Goal: Information Seeking & Learning: Learn about a topic

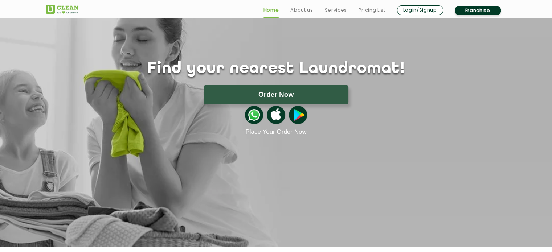
scroll to position [33, 0]
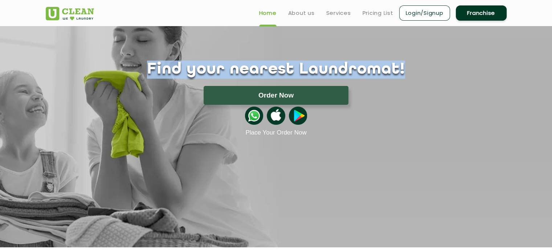
drag, startPoint x: 382, startPoint y: 64, endPoint x: 166, endPoint y: 71, distance: 215.9
click at [166, 71] on h1 "Find your nearest Laundromat!" at bounding box center [276, 70] width 472 height 18
click at [300, 17] on link "About us" at bounding box center [301, 13] width 26 height 9
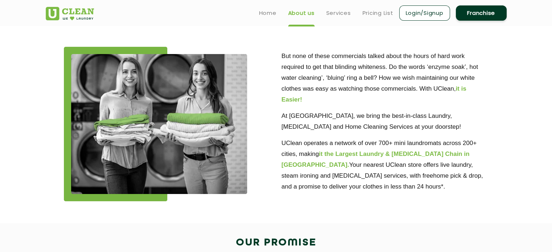
scroll to position [190, 0]
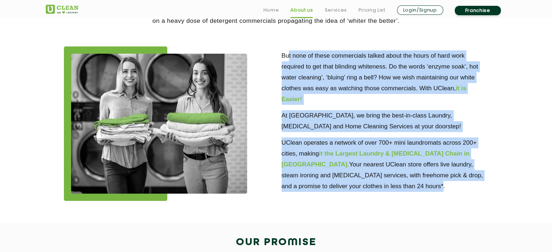
drag, startPoint x: 363, startPoint y: 190, endPoint x: 289, endPoint y: 55, distance: 153.8
click at [289, 55] on div "But none of these commercials talked about the hours of hard work required to g…" at bounding box center [384, 118] width 207 height 145
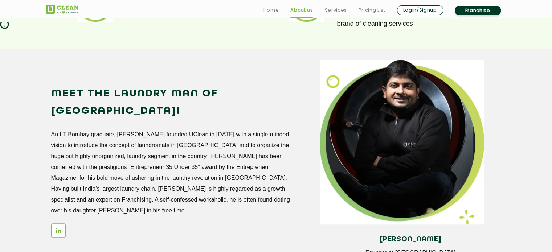
scroll to position [599, 0]
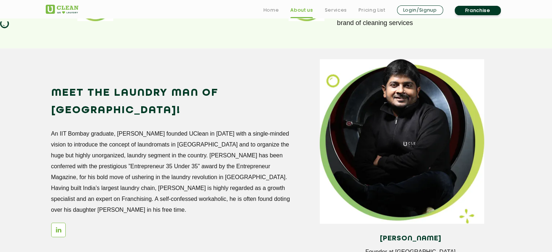
click at [289, 87] on h2 "Meet the Laundry Man of [GEOGRAPHIC_DATA]!" at bounding box center [171, 102] width 240 height 35
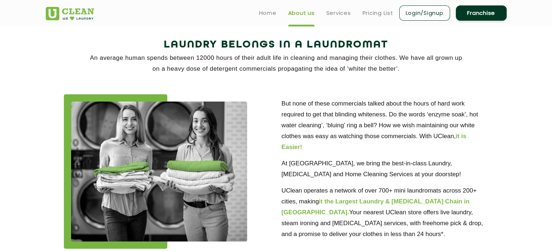
scroll to position [0, 0]
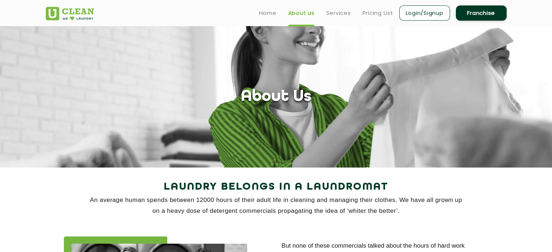
click at [373, 8] on li "Pricing List" at bounding box center [377, 12] width 31 height 9
click at [371, 13] on link "Pricing List" at bounding box center [377, 13] width 31 height 9
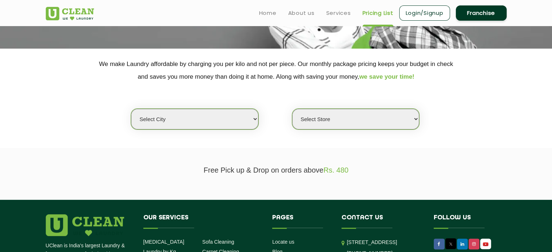
scroll to position [120, 0]
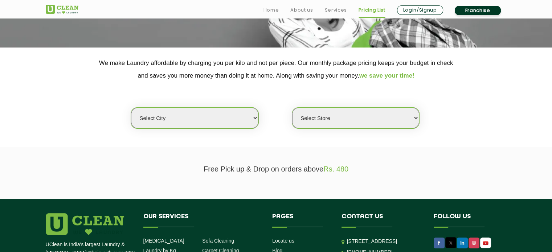
click at [222, 115] on select "Select city [GEOGRAPHIC_DATA] [GEOGRAPHIC_DATA] [GEOGRAPHIC_DATA] [GEOGRAPHIC_D…" at bounding box center [194, 118] width 127 height 21
select select "139"
click at [131, 108] on select "Select city [GEOGRAPHIC_DATA] [GEOGRAPHIC_DATA] [GEOGRAPHIC_DATA] [GEOGRAPHIC_D…" at bounding box center [194, 118] width 127 height 21
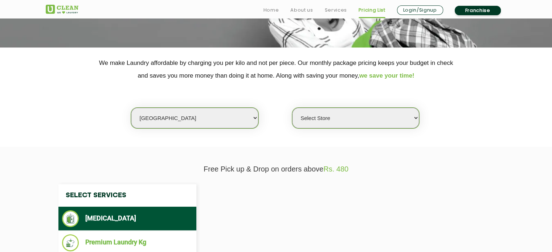
click at [360, 120] on select "Select Store" at bounding box center [355, 118] width 127 height 21
click at [292, 108] on select "Select Store" at bounding box center [355, 118] width 127 height 21
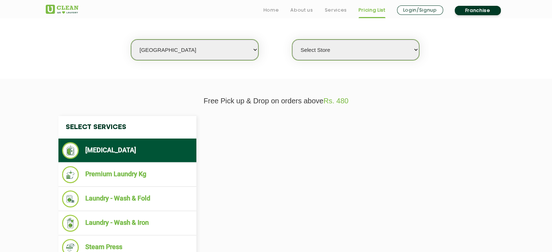
scroll to position [190, 0]
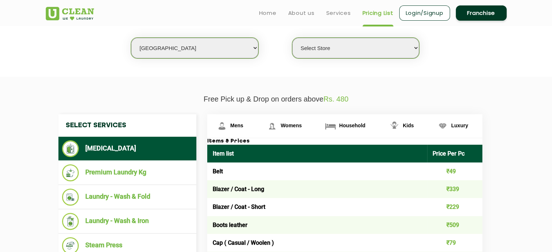
click at [338, 46] on select "Select Store [GEOGRAPHIC_DATA]" at bounding box center [355, 48] width 127 height 21
select select "403"
click at [292, 38] on select "Select Store [GEOGRAPHIC_DATA]" at bounding box center [355, 48] width 127 height 21
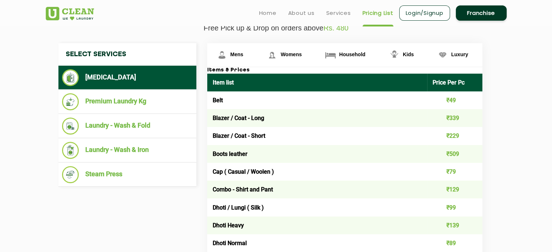
scroll to position [265, 0]
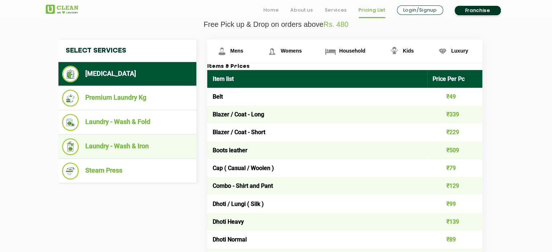
click at [132, 148] on li "Laundry - Wash & Iron" at bounding box center [127, 146] width 131 height 17
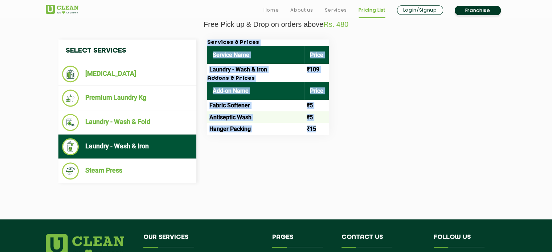
drag, startPoint x: 317, startPoint y: 133, endPoint x: 329, endPoint y: 138, distance: 13.7
click at [329, 138] on div "Select Services [MEDICAL_DATA] Premium Laundry Kg Laundry - Wash & Fold Laundry…" at bounding box center [276, 112] width 446 height 144
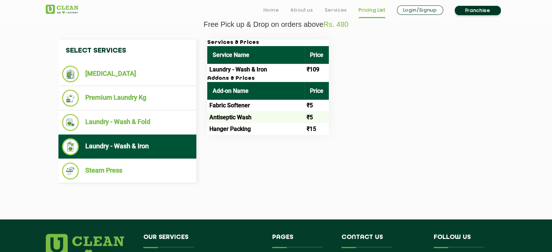
click at [329, 138] on div "Select Services [MEDICAL_DATA] Premium Laundry Kg Laundry - Wash & Fold Laundry…" at bounding box center [276, 112] width 446 height 144
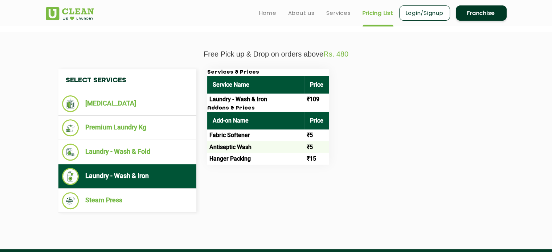
scroll to position [234, 0]
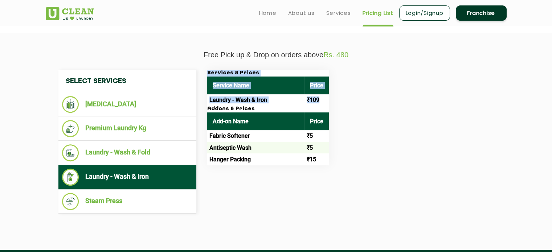
drag, startPoint x: 323, startPoint y: 102, endPoint x: 208, endPoint y: 69, distance: 119.5
click at [208, 70] on div "Services & Prices Service Name Price Laundry - Wash & Iron ₹109" at bounding box center [268, 88] width 122 height 36
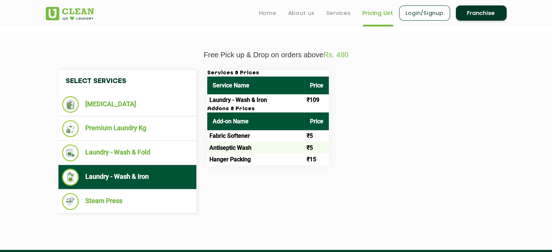
click at [281, 108] on h3 "Addons & Prices" at bounding box center [268, 109] width 122 height 7
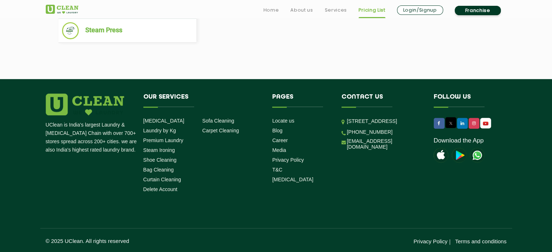
click at [174, 105] on h4 "Our Services" at bounding box center [202, 101] width 118 height 14
click at [268, 13] on link "Home" at bounding box center [271, 10] width 16 height 9
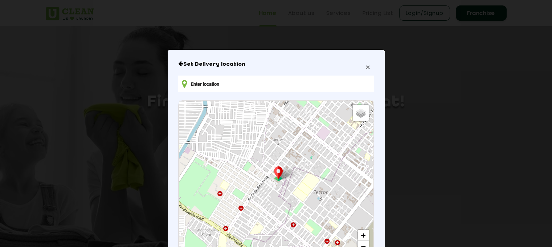
click at [365, 69] on span "×" at bounding box center [367, 67] width 4 height 8
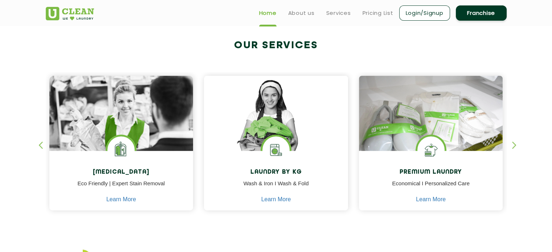
scroll to position [268, 0]
